Goal: Task Accomplishment & Management: Manage account settings

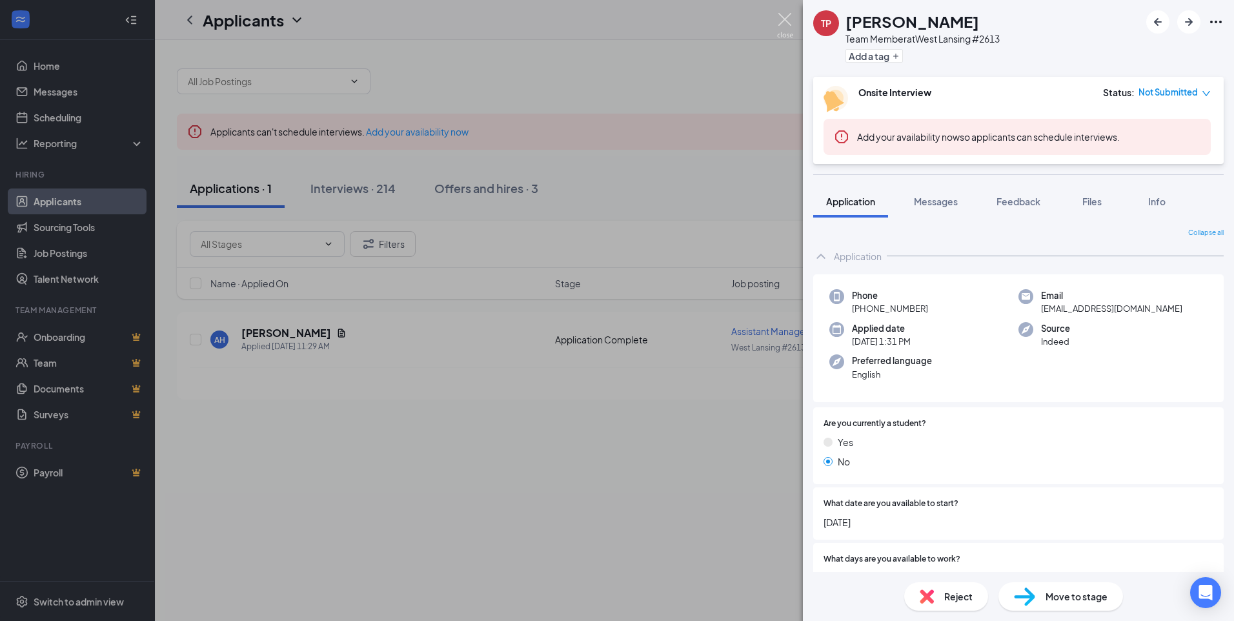
click at [785, 20] on img at bounding box center [785, 25] width 16 height 25
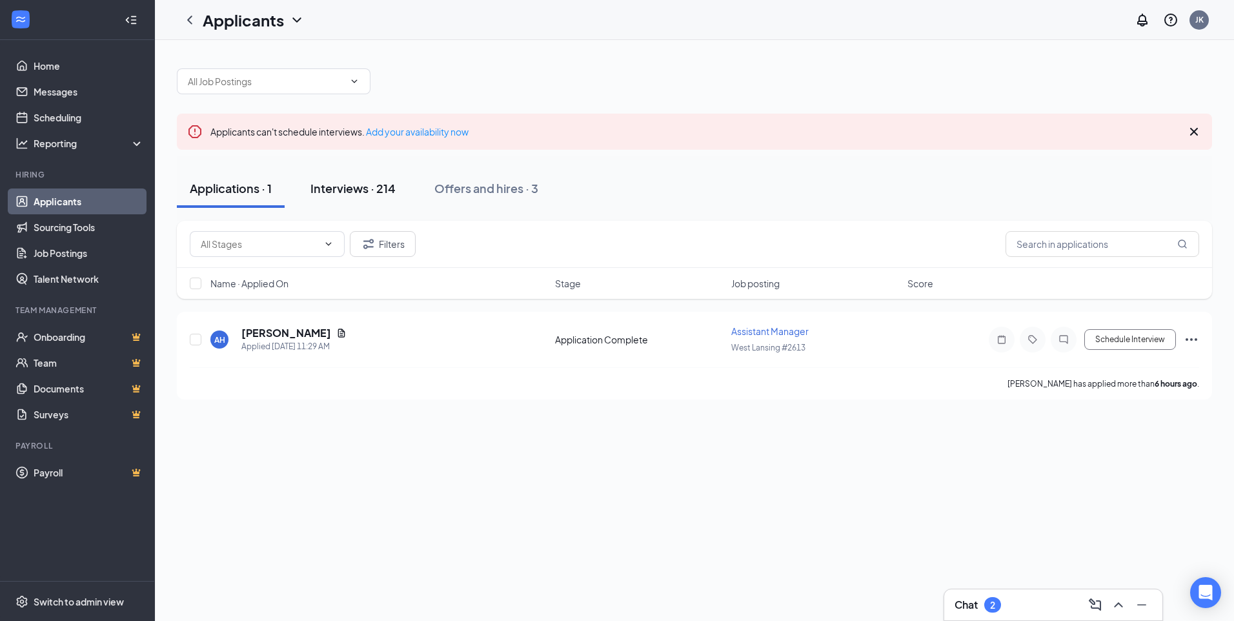
click at [336, 191] on div "Interviews · 214" at bounding box center [353, 188] width 85 height 16
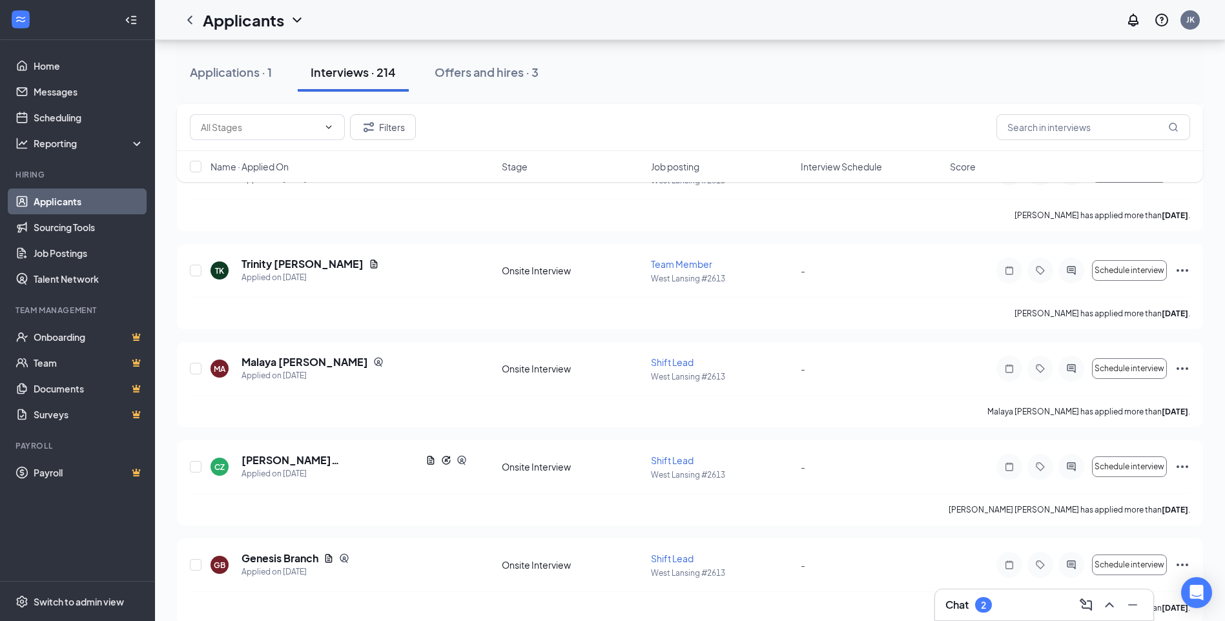
scroll to position [2002, 0]
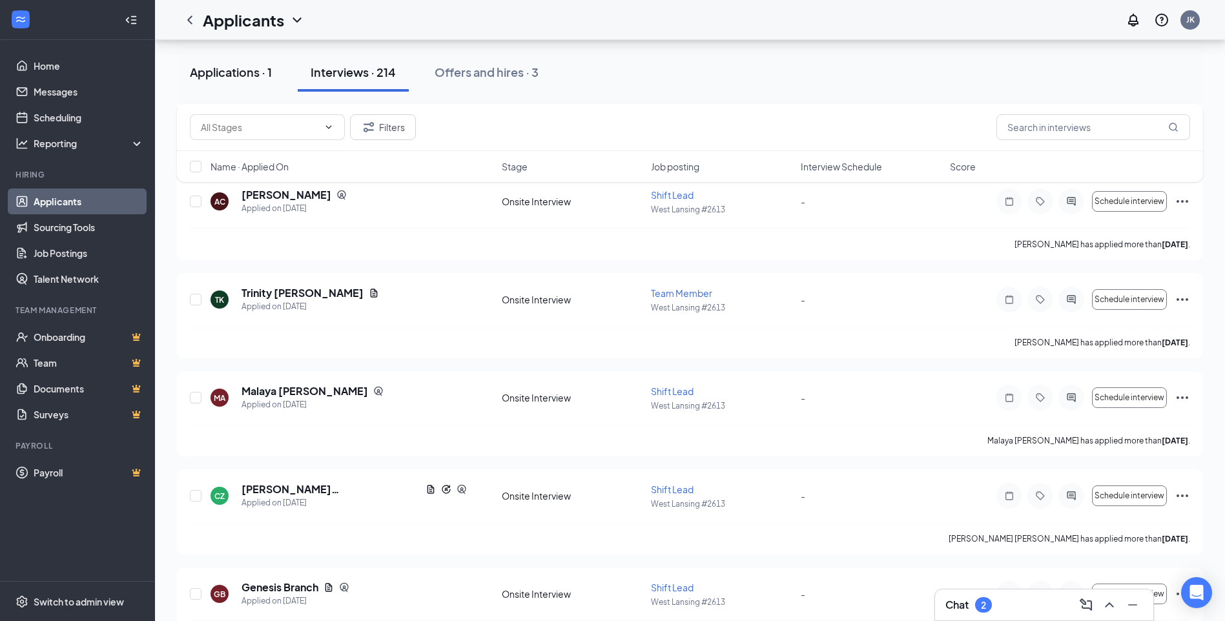
click at [231, 72] on div "Applications · 1" at bounding box center [231, 72] width 82 height 16
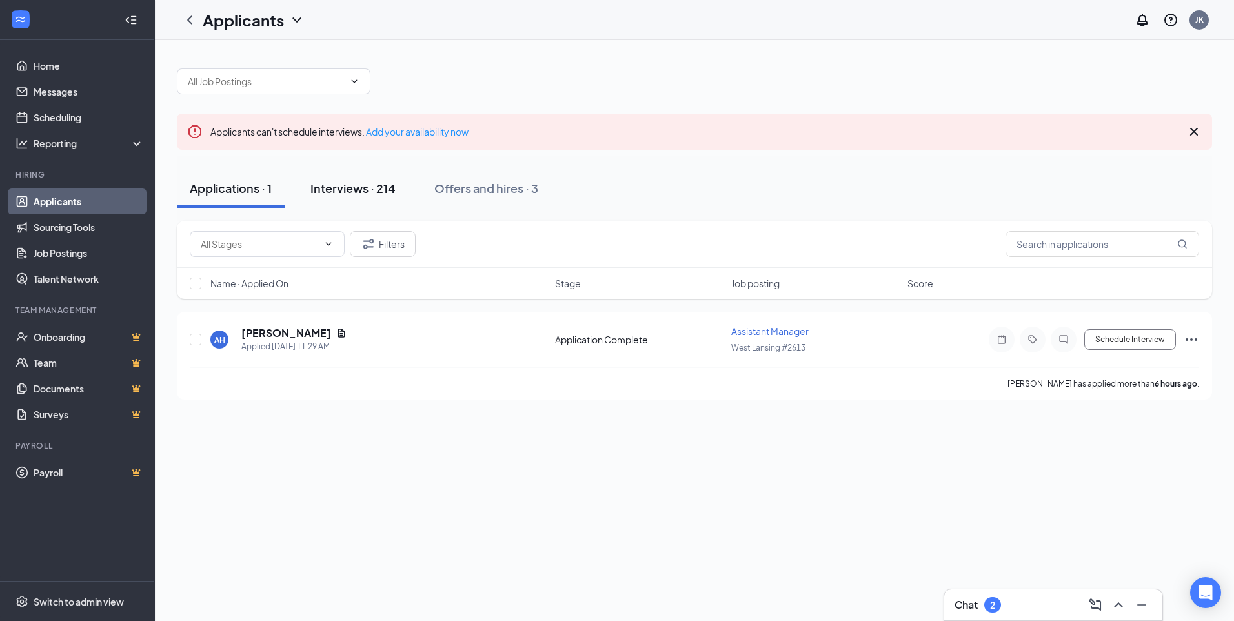
click at [334, 190] on div "Interviews · 214" at bounding box center [353, 188] width 85 height 16
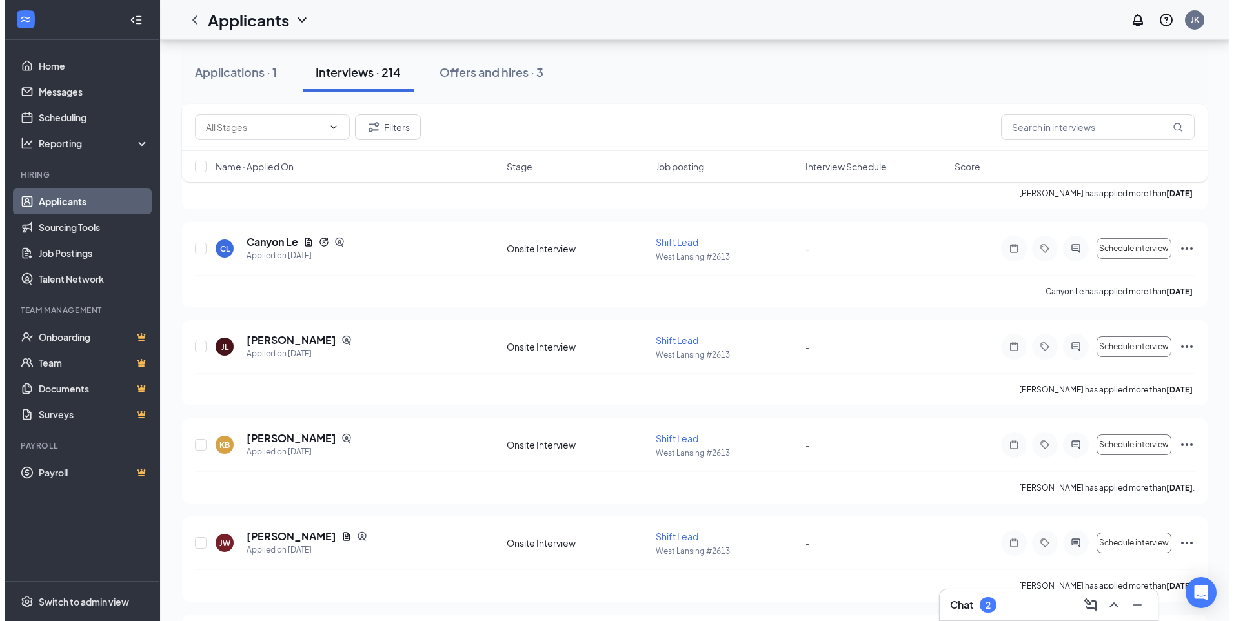
scroll to position [6650, 0]
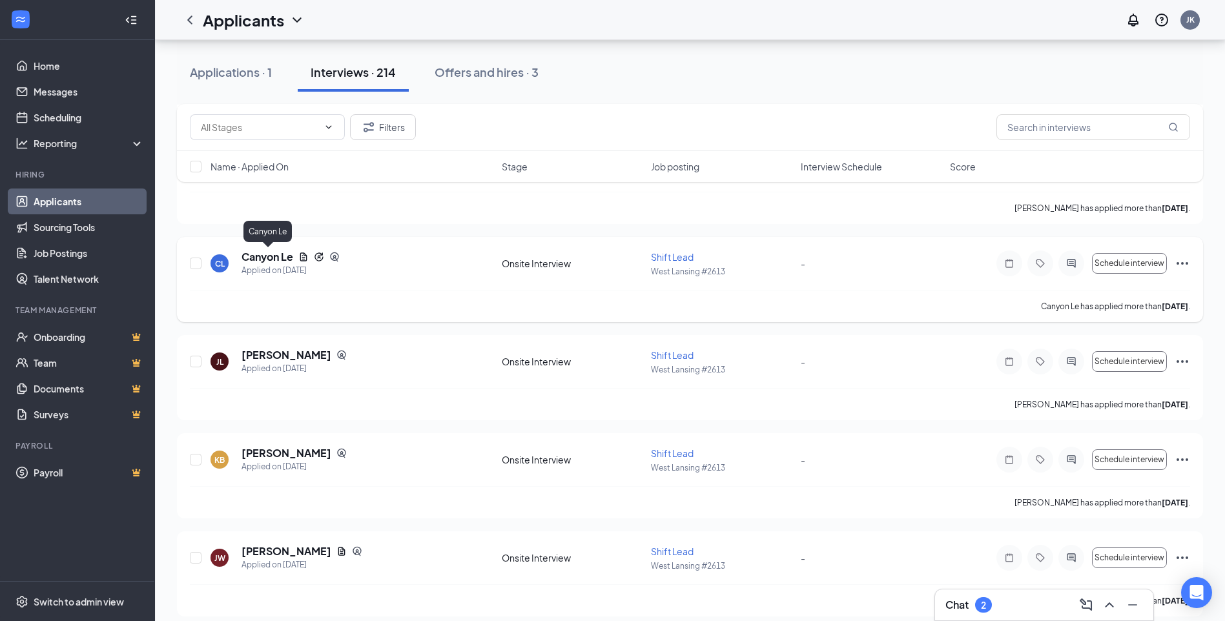
click at [272, 260] on h5 "Canyon Le" at bounding box center [267, 257] width 52 height 14
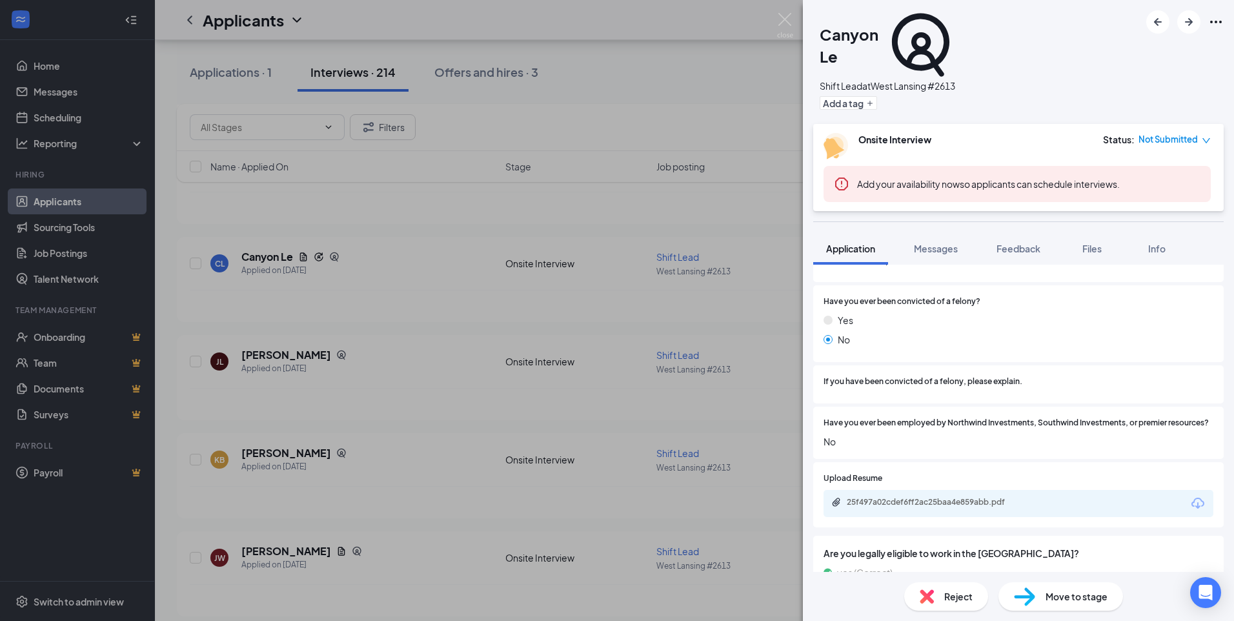
scroll to position [727, 0]
click at [905, 497] on div "25f497a02cdef6ff2ac25baa4e859abb.pdf" at bounding box center [937, 502] width 181 height 10
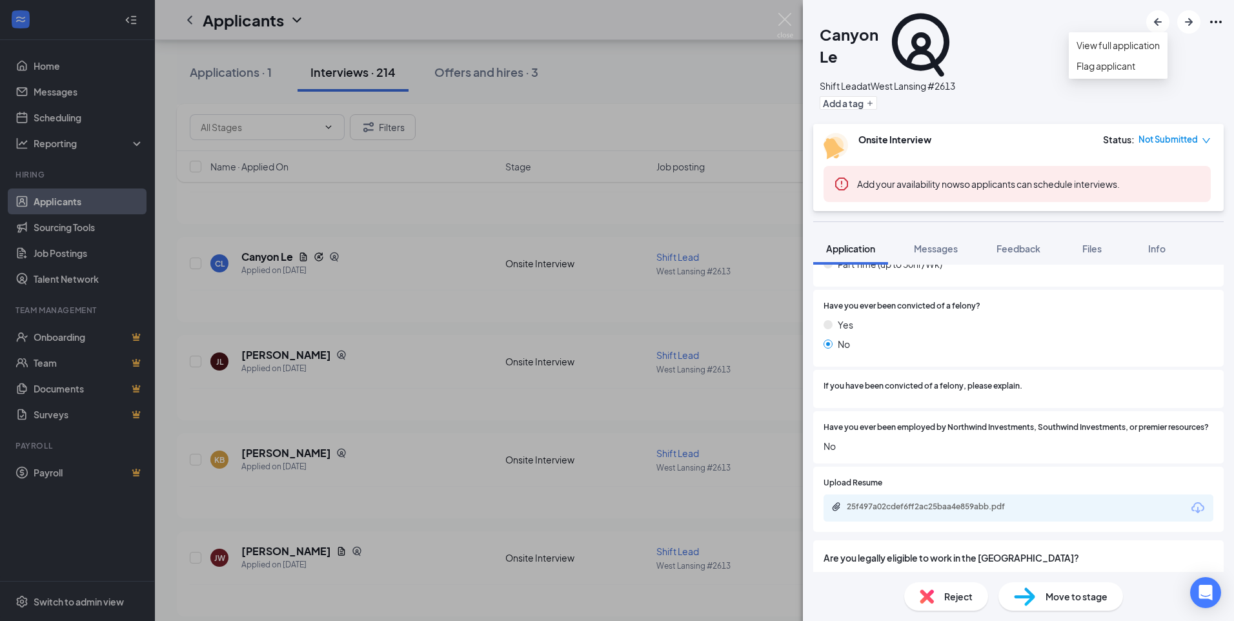
click at [1212, 20] on icon "Ellipses" at bounding box center [1216, 21] width 15 height 15
click at [1142, 52] on link "View full application" at bounding box center [1118, 45] width 83 height 14
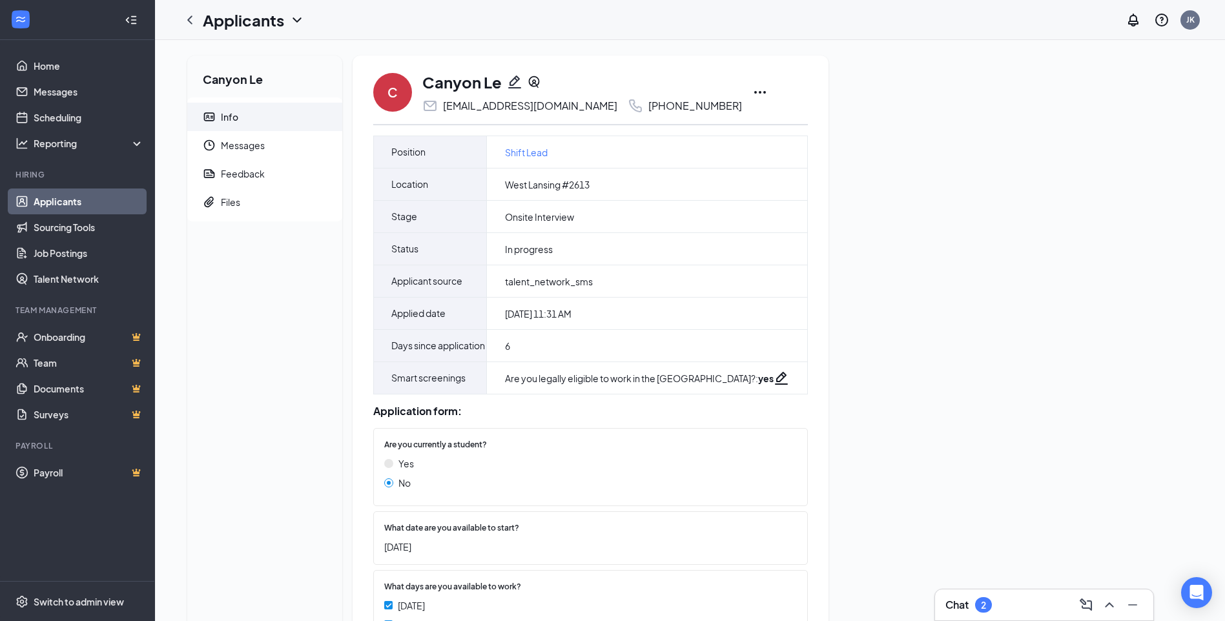
click at [752, 90] on icon "Ellipses" at bounding box center [759, 92] width 15 height 15
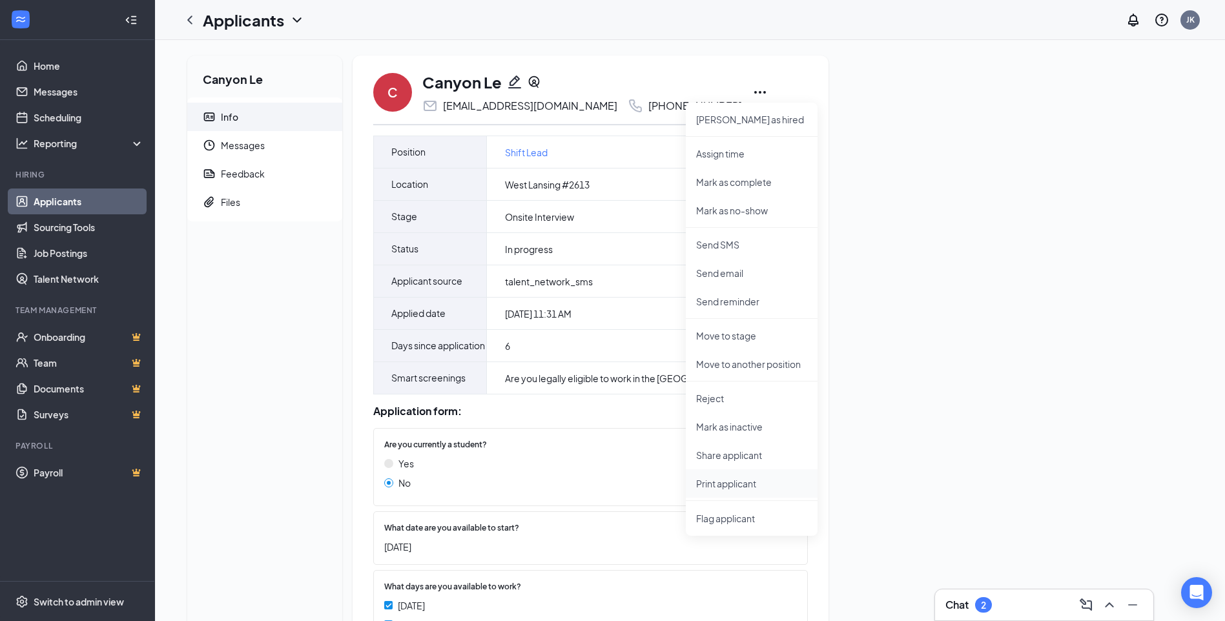
click at [738, 486] on p "Print applicant" at bounding box center [751, 483] width 111 height 13
